Goal: Communication & Community: Answer question/provide support

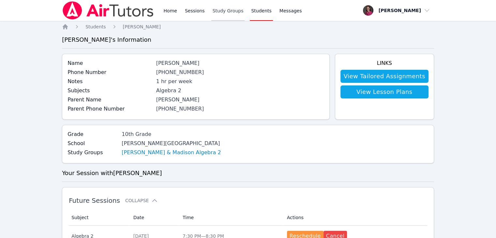
click at [214, 10] on link "Study Groups" at bounding box center [228, 10] width 34 height 21
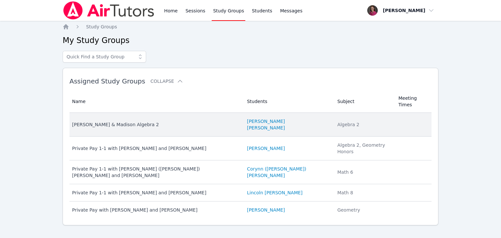
click at [124, 121] on div "[PERSON_NAME] & Madison Algebra 2" at bounding box center [155, 124] width 167 height 7
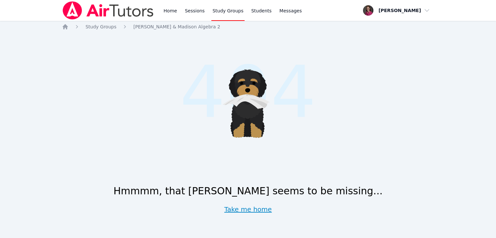
click at [255, 211] on link "Take me home" at bounding box center [248, 209] width 48 height 9
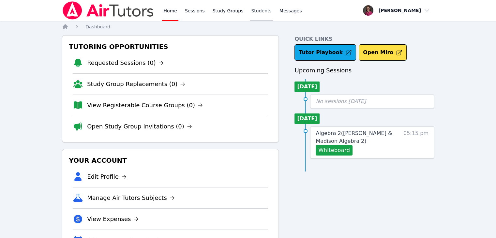
click at [252, 12] on link "Students" at bounding box center [261, 10] width 23 height 21
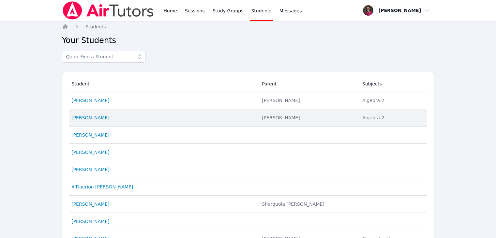
click at [88, 120] on link "Madison Wyse" at bounding box center [90, 117] width 38 height 7
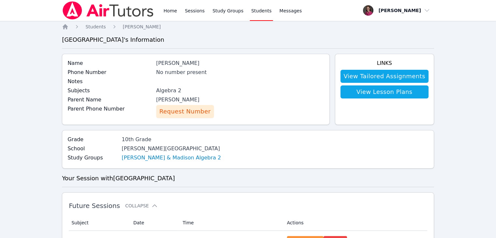
click at [256, 9] on link "Students" at bounding box center [261, 10] width 23 height 21
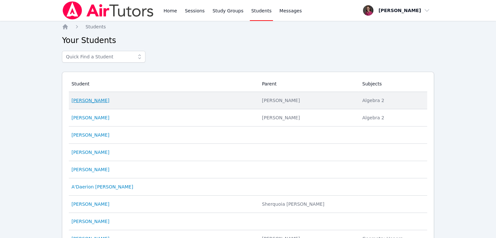
click at [83, 101] on link "Morgan Wyse" at bounding box center [90, 100] width 38 height 7
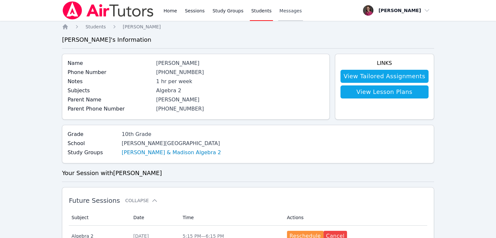
click at [286, 9] on span "Messages" at bounding box center [290, 10] width 22 height 7
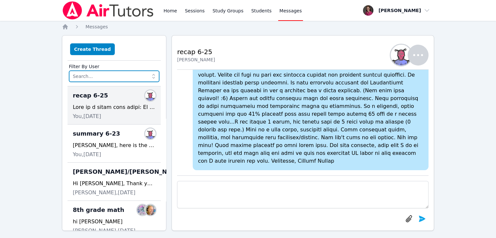
click at [130, 77] on input "text" at bounding box center [114, 76] width 91 height 12
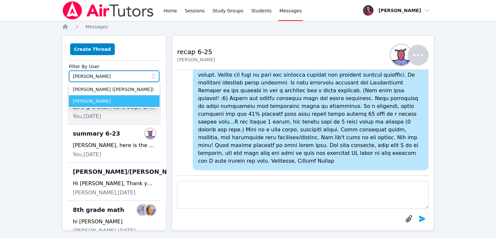
type input "morgan"
click at [117, 99] on span "[PERSON_NAME]" at bounding box center [114, 101] width 83 height 7
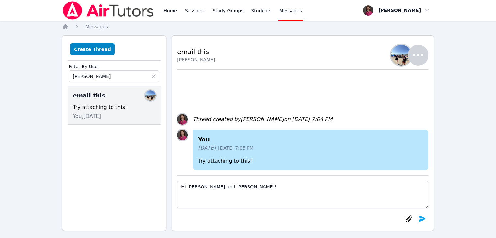
type textarea "Hi Morgan and Madison!"
click at [415, 50] on icon "button" at bounding box center [418, 55] width 16 height 16
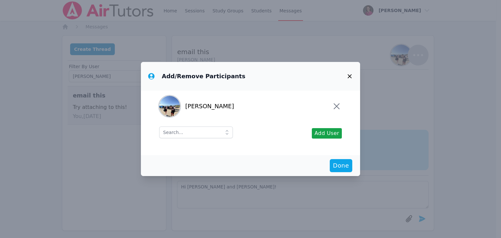
click at [224, 135] on icon at bounding box center [227, 132] width 7 height 7
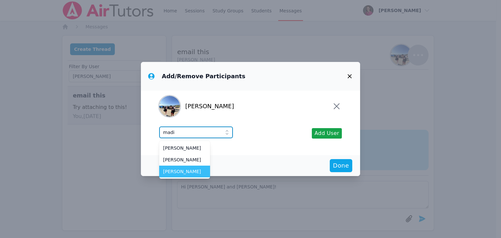
type input "madi"
click at [193, 171] on span "Madison Wyse" at bounding box center [184, 171] width 43 height 7
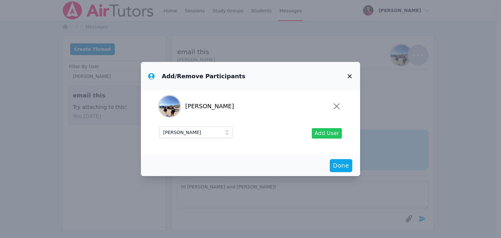
click at [322, 134] on span "Add User" at bounding box center [326, 133] width 25 height 8
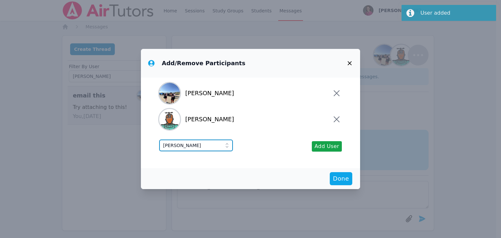
click at [200, 148] on input "Madison Wyse" at bounding box center [196, 146] width 74 height 12
type input "M"
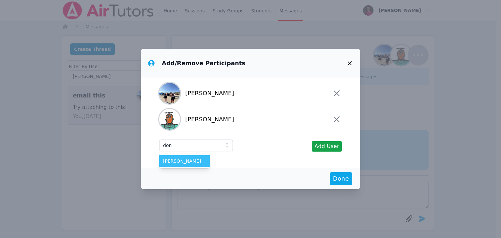
click at [180, 159] on span "Don Wyse" at bounding box center [184, 161] width 43 height 7
type input "Don Wyse"
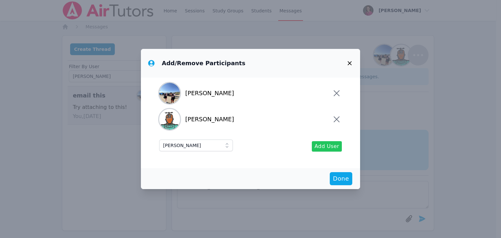
click at [317, 142] on button "Add User" at bounding box center [327, 146] width 30 height 10
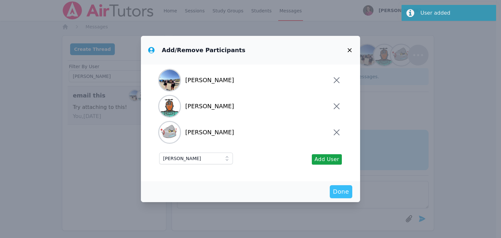
click at [339, 193] on span "Done" at bounding box center [341, 191] width 16 height 9
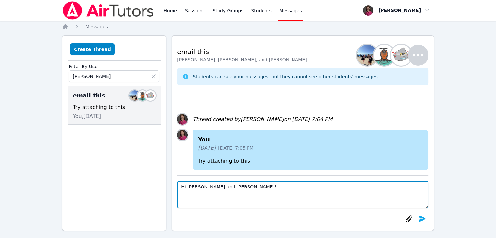
click at [237, 191] on textarea "Hi Morgan and Madison!" at bounding box center [302, 194] width 251 height 27
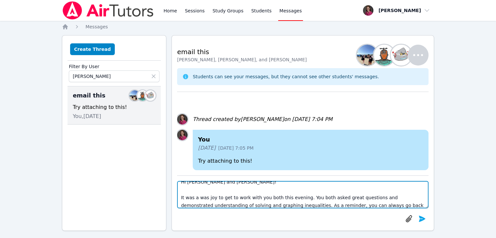
scroll to position [13, 0]
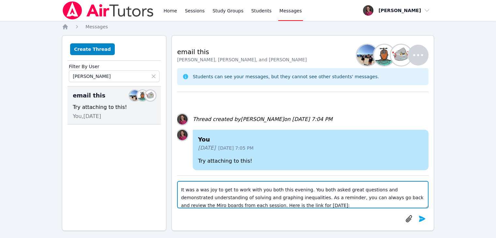
paste textarea "https://miro.com/app/board/uXjVJN1jj3U=/"
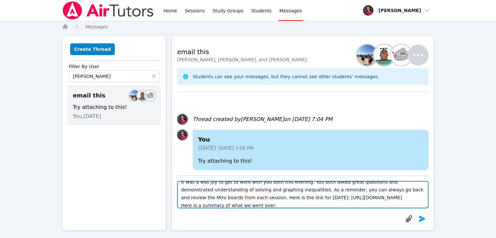
paste textarea "https://miro.com/app/board/uXjVJN1jj3U=/"
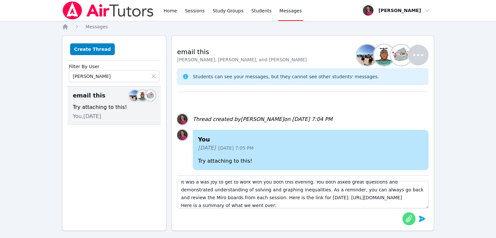
click at [408, 220] on icon "button" at bounding box center [408, 218] width 6 height 7
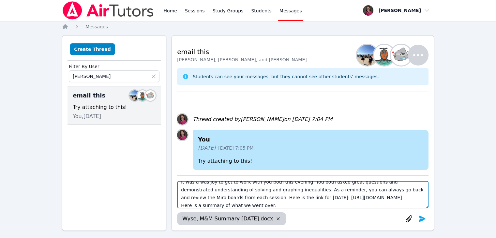
scroll to position [23, 0]
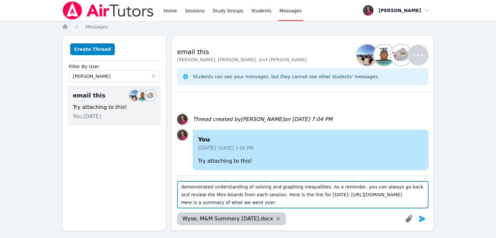
drag, startPoint x: 269, startPoint y: 205, endPoint x: 129, endPoint y: 208, distance: 139.5
click at [129, 208] on div "Create Thread Filter By User Morgan Wyse email this Members Try attaching to th…" at bounding box center [248, 133] width 372 height 196
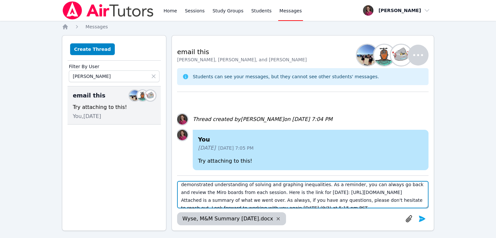
scroll to position [27, 0]
click at [287, 190] on textarea "Hi Morgan and Madison! It was a was joy to get to work with you both this eveni…" at bounding box center [302, 194] width 251 height 27
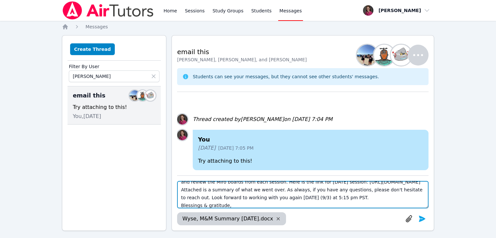
scroll to position [44, 0]
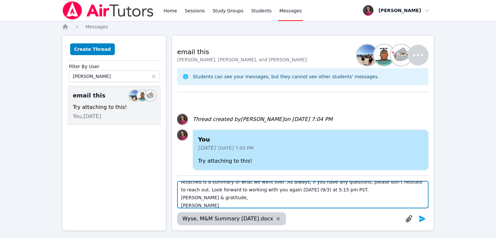
type textarea "Hi Morgan and Madison! It was a was joy to get to work with you both this eveni…"
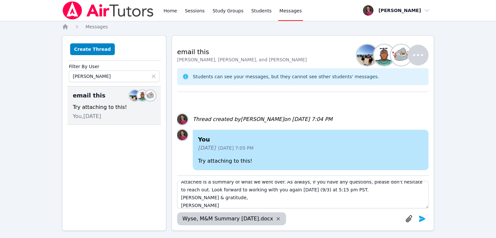
drag, startPoint x: 495, startPoint y: 85, endPoint x: 497, endPoint y: 115, distance: 30.4
click at [495, 115] on html "Home Sessions Study Groups Students Messages Open user menu Rebecca Miller Open…" at bounding box center [248, 119] width 496 height 238
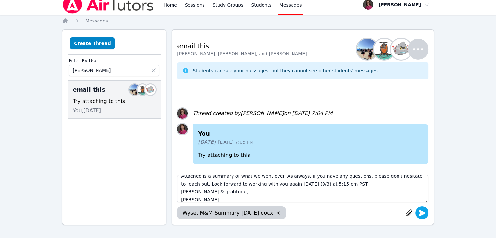
click at [418, 214] on icon "submit" at bounding box center [422, 213] width 8 height 8
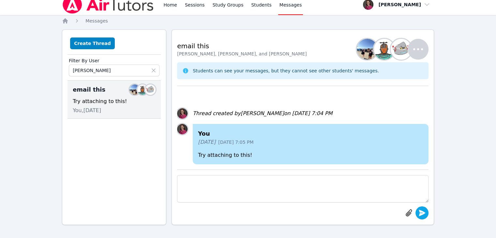
scroll to position [0, 0]
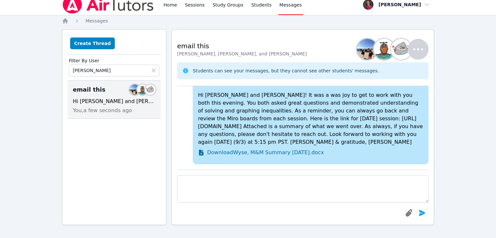
click at [365, 169] on div "You a few seconds ago Sep 1, 2025 8:43 PM Hi Morgan and Madison! It was a was j…" at bounding box center [302, 127] width 251 height 83
click at [172, 6] on link "Home" at bounding box center [170, 4] width 16 height 21
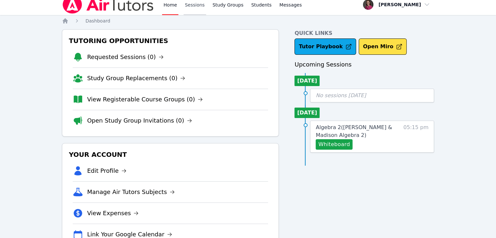
click at [194, 4] on link "Sessions" at bounding box center [195, 4] width 22 height 21
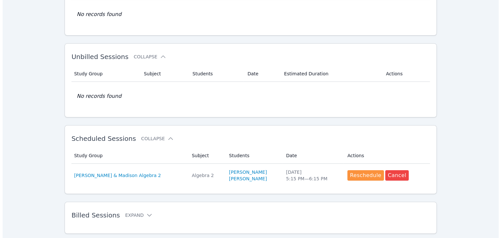
scroll to position [74, 0]
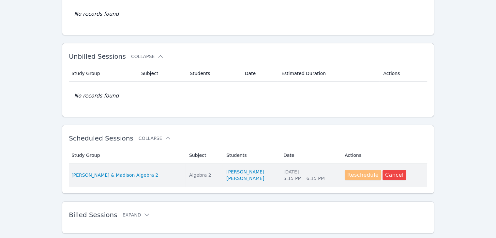
click at [348, 175] on button "Reschedule" at bounding box center [363, 175] width 37 height 10
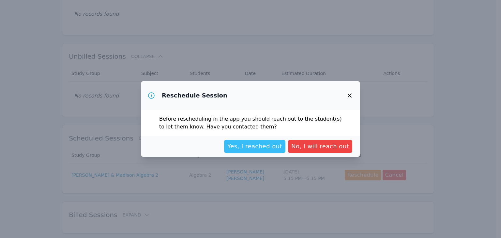
click at [266, 145] on span "Yes, I reached out" at bounding box center [254, 146] width 55 height 9
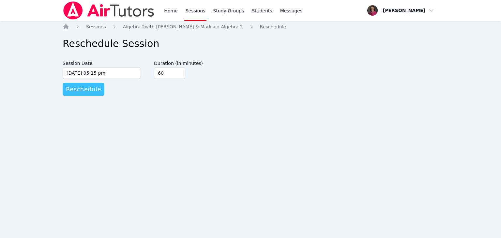
click at [78, 93] on span "Reschedule" at bounding box center [83, 89] width 35 height 9
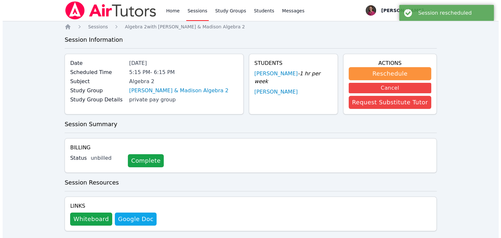
scroll to position [11, 0]
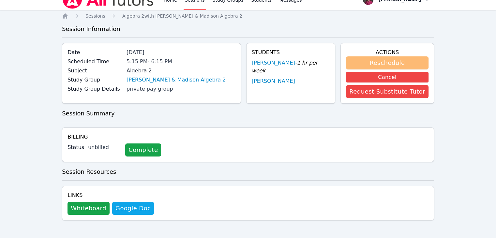
click at [390, 61] on button "Reschedule" at bounding box center [387, 62] width 82 height 13
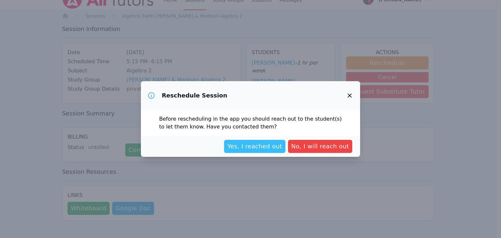
click at [244, 146] on span "Yes, I reached out" at bounding box center [254, 146] width 55 height 9
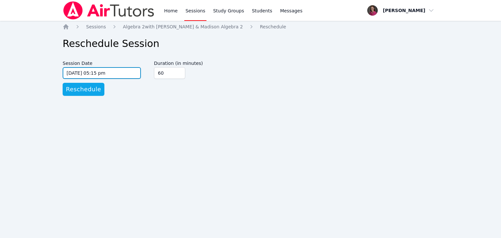
click at [116, 73] on input "09/03/2025 05:15 pm" at bounding box center [102, 73] width 78 height 12
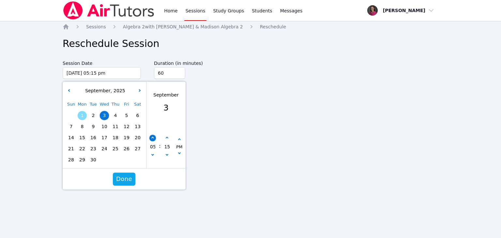
click at [153, 138] on icon "button" at bounding box center [152, 138] width 3 height 3
type input "09/03/2025 06:15 pm"
type input "06"
click at [153, 138] on icon "button" at bounding box center [152, 138] width 3 height 3
type input "09/03/2025 07:15 pm"
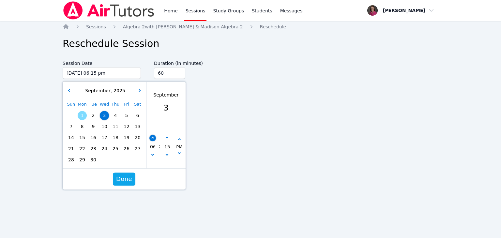
type input "07"
click at [153, 138] on icon "button" at bounding box center [152, 138] width 3 height 3
type input "09/03/2025 08:15 pm"
type input "08"
click at [121, 178] on span "Done" at bounding box center [124, 178] width 16 height 9
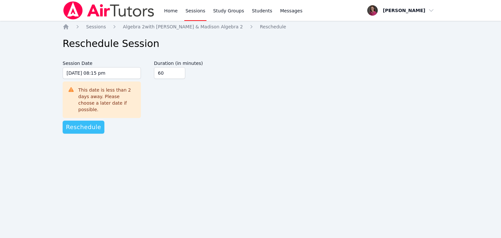
click at [89, 123] on span "Reschedule" at bounding box center [83, 127] width 35 height 9
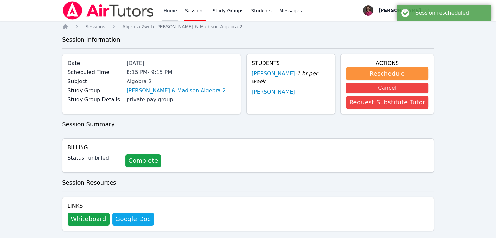
click at [172, 12] on link "Home" at bounding box center [170, 10] width 16 height 21
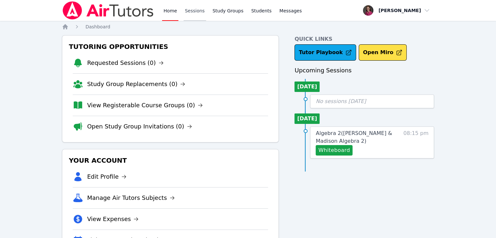
click at [194, 11] on link "Sessions" at bounding box center [195, 10] width 22 height 21
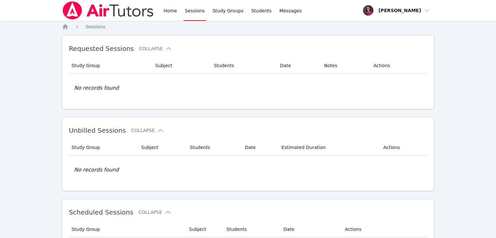
scroll to position [90, 0]
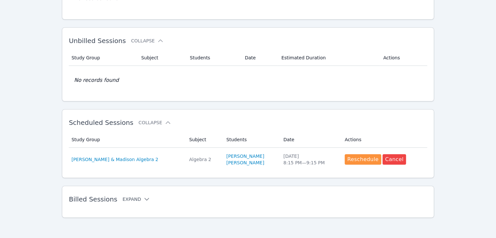
click at [129, 199] on button "Expand" at bounding box center [137, 199] width 28 height 7
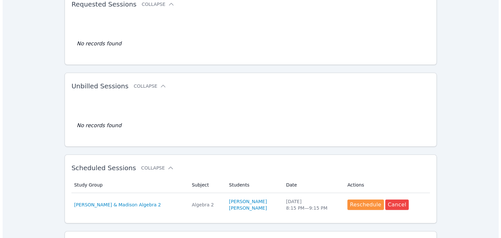
scroll to position [0, 0]
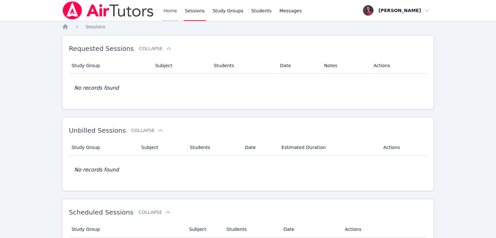
click at [170, 9] on link "Home" at bounding box center [170, 10] width 16 height 21
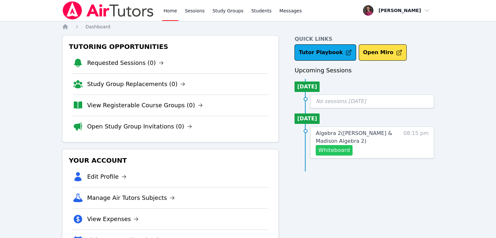
click at [327, 149] on button "Whiteboard" at bounding box center [334, 150] width 37 height 10
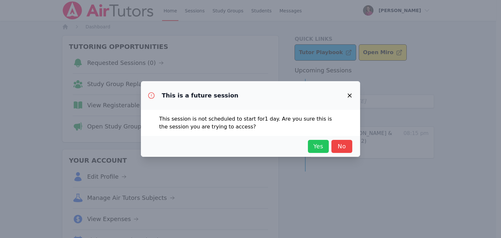
click at [310, 144] on button "Yes" at bounding box center [318, 146] width 21 height 13
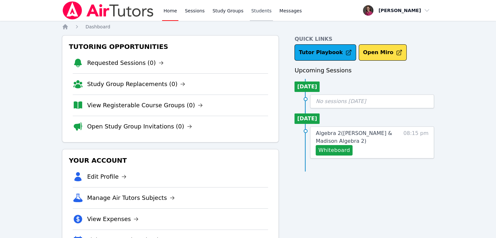
click at [252, 10] on link "Students" at bounding box center [261, 10] width 23 height 21
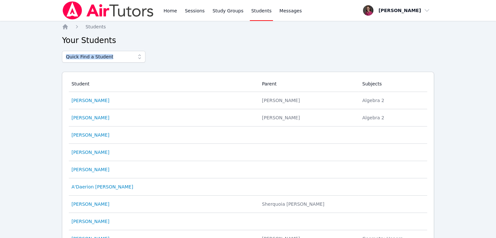
drag, startPoint x: 491, startPoint y: 52, endPoint x: 478, endPoint y: 149, distance: 97.0
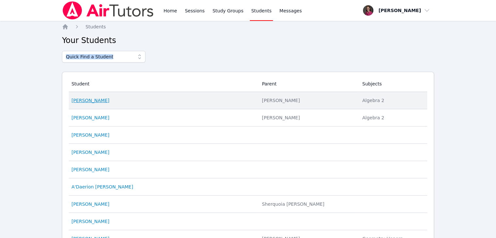
click at [84, 101] on link "[PERSON_NAME]" at bounding box center [90, 100] width 38 height 7
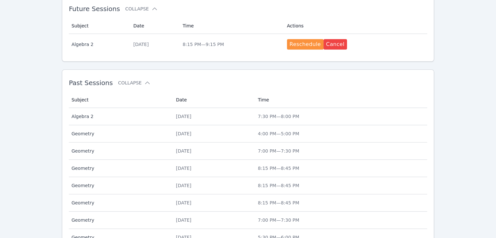
scroll to position [260, 0]
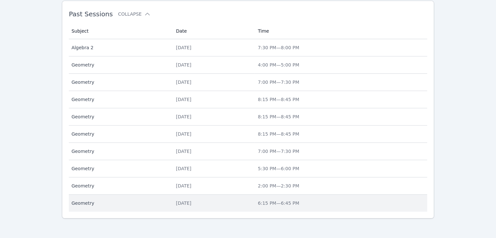
click at [85, 205] on span "Geometry" at bounding box center [119, 203] width 96 height 7
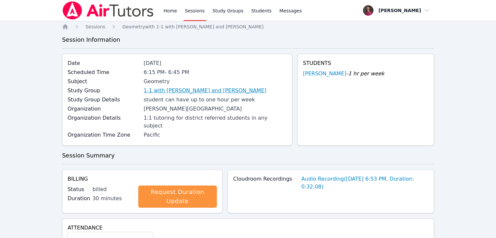
click at [189, 94] on link "1-1 with [PERSON_NAME] and [PERSON_NAME]" at bounding box center [204, 91] width 123 height 8
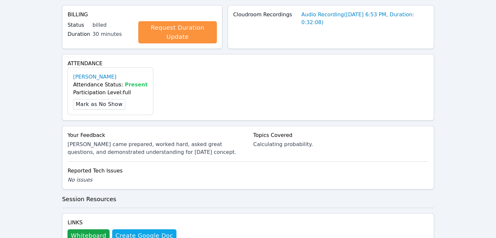
scroll to position [184, 0]
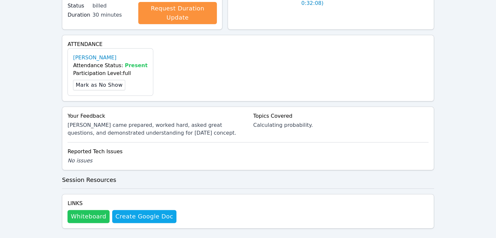
click at [88, 210] on button "Whiteboard" at bounding box center [88, 216] width 42 height 13
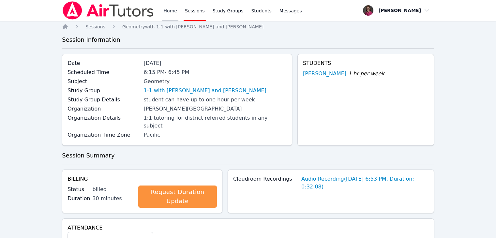
click at [167, 12] on link "Home" at bounding box center [170, 10] width 16 height 21
